Goal: Check status: Check status

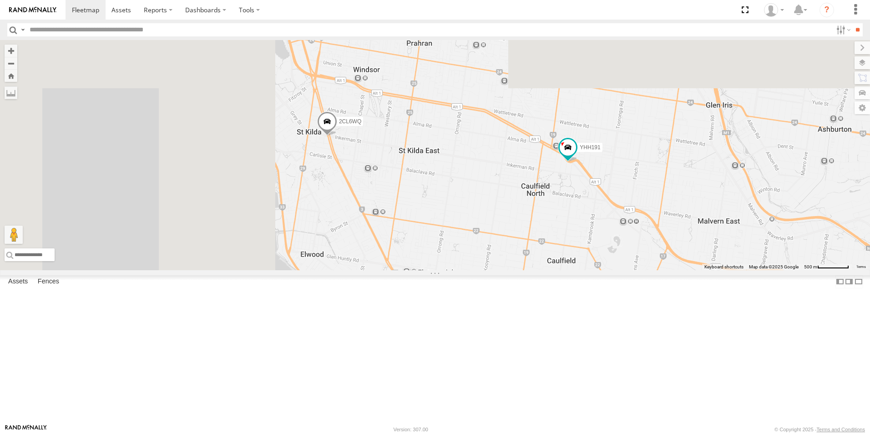
drag, startPoint x: 329, startPoint y: 151, endPoint x: 628, endPoint y: 352, distance: 360.1
click at [630, 270] on div "2CL6WQ 2BM9DF YHH191 3" at bounding box center [435, 155] width 870 height 230
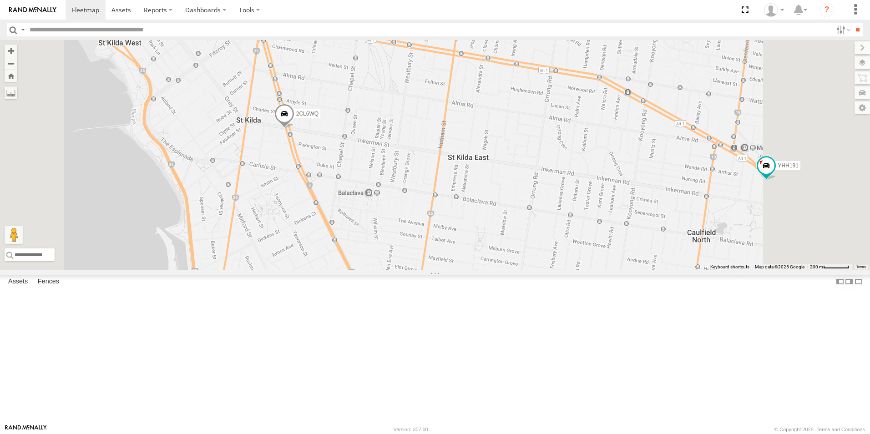
click at [295, 128] on span at bounding box center [284, 116] width 20 height 25
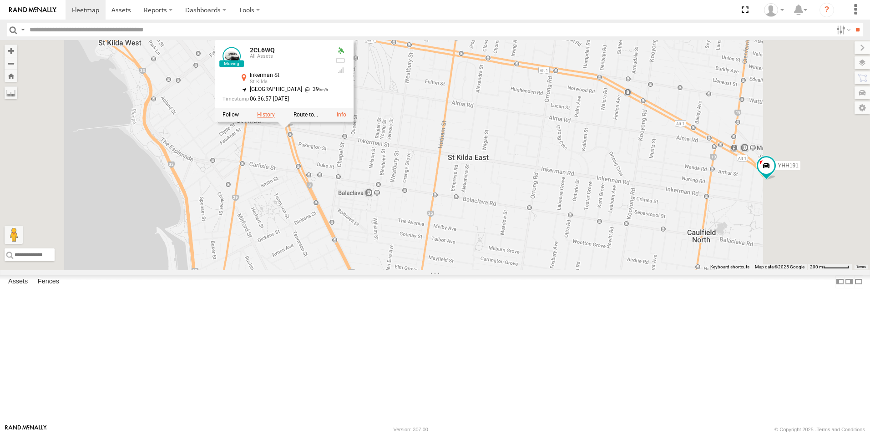
click at [275, 118] on label at bounding box center [266, 115] width 18 height 6
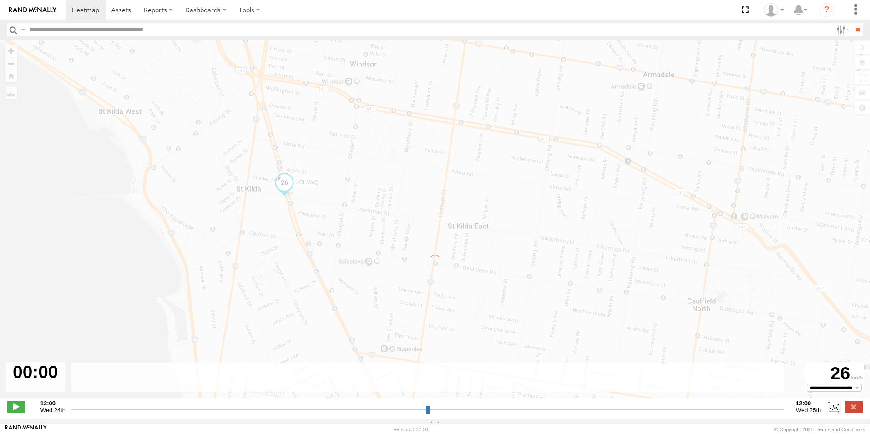
type input "**********"
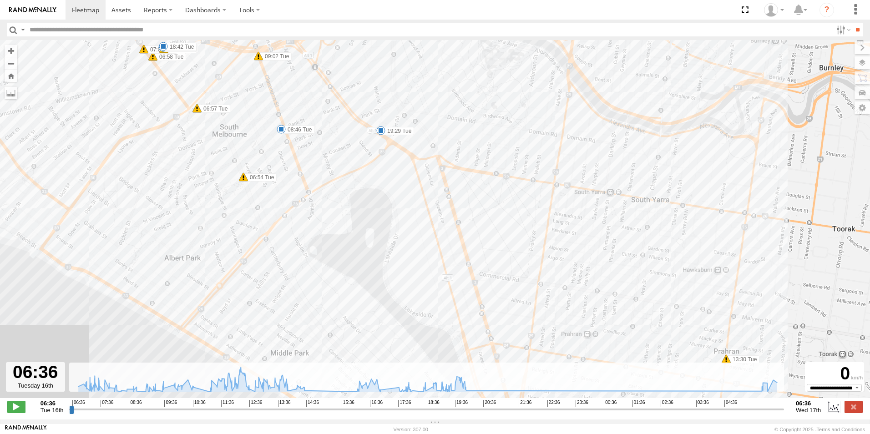
drag, startPoint x: 402, startPoint y: 229, endPoint x: 400, endPoint y: 194, distance: 35.1
click at [400, 203] on div "2CL6WQ 10:34 Tue 10:37 Tue 11:34 Tue 11:55 Tue 11:59 Tue 12:07 Tue 12:30 Tue 12…" at bounding box center [435, 224] width 870 height 368
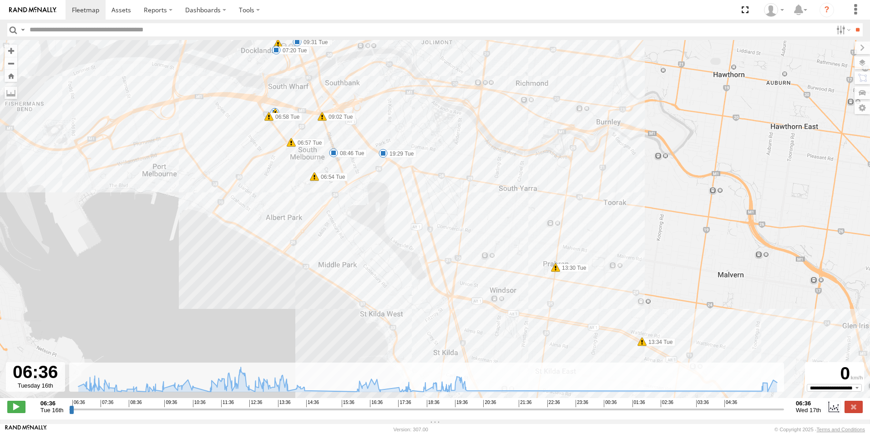
drag, startPoint x: 445, startPoint y: 258, endPoint x: 413, endPoint y: 160, distance: 102.9
click at [413, 160] on div "2CL6WQ 10:34 Tue 10:37 Tue 11:34 Tue 11:55 Tue 11:59 Tue 12:07 Tue 12:30 Tue 12…" at bounding box center [435, 224] width 870 height 368
